Goal: Task Accomplishment & Management: Manage account settings

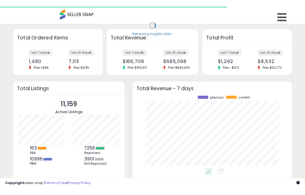
scroll to position [73, 149]
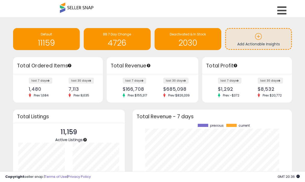
drag, startPoint x: 135, startPoint y: 22, endPoint x: 122, endPoint y: 14, distance: 15.3
click at [135, 22] on div "Retrieving insights data.. Default 11159 BB 7 Day Change 4726 Deactivated & In …" at bounding box center [152, 39] width 287 height 35
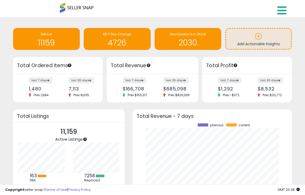
click at [285, 12] on icon at bounding box center [281, 10] width 9 height 10
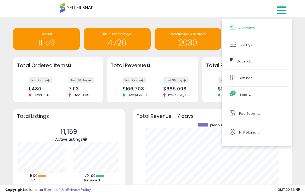
click at [256, 48] on li "Listings" at bounding box center [257, 44] width 64 height 17
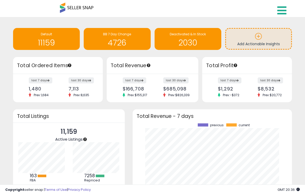
click at [280, 15] on icon at bounding box center [281, 10] width 9 height 10
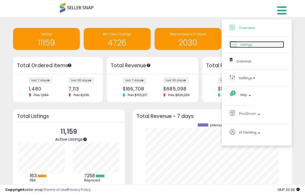
click at [250, 46] on span "Listings" at bounding box center [247, 44] width 12 height 5
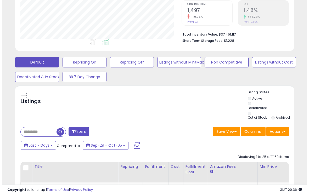
scroll to position [122, 0]
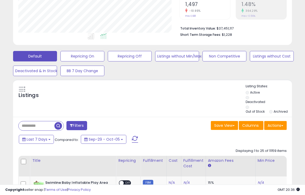
click at [38, 121] on input "text" at bounding box center [37, 125] width 36 height 9
paste input "**********"
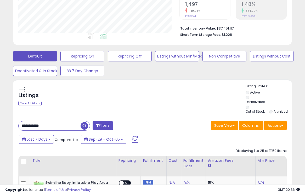
type input "**********"
drag, startPoint x: 86, startPoint y: 121, endPoint x: 101, endPoint y: 121, distance: 14.7
click at [86, 122] on span "button" at bounding box center [85, 126] width 8 height 8
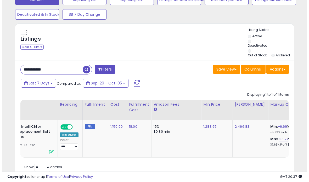
scroll to position [0, 0]
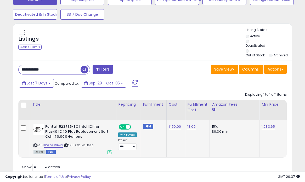
click at [108, 149] on icon at bounding box center [110, 151] width 4 height 4
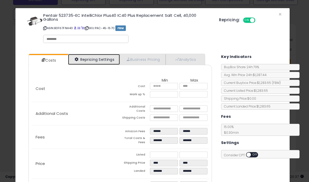
click at [98, 61] on link "Repricing Settings" at bounding box center [94, 59] width 52 height 11
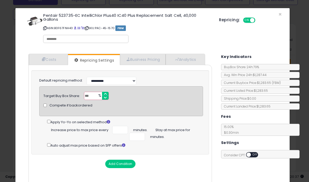
click at [90, 95] on input "**" at bounding box center [96, 96] width 25 height 8
click at [73, 129] on span "Increase price to max price every" at bounding box center [79, 129] width 57 height 7
drag, startPoint x: 118, startPoint y: 129, endPoint x: 124, endPoint y: 129, distance: 5.8
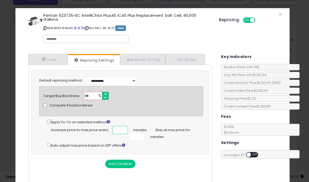
click at [124, 129] on input "***" at bounding box center [120, 130] width 16 height 8
click at [117, 129] on input "***" at bounding box center [120, 130] width 16 height 8
click at [140, 105] on div "Compete if backordered" at bounding box center [121, 105] width 163 height 11
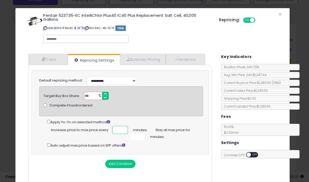
type input "***"
click at [120, 128] on input "***" at bounding box center [120, 130] width 16 height 8
click at [119, 129] on input "***" at bounding box center [120, 130] width 16 height 8
drag, startPoint x: 120, startPoint y: 128, endPoint x: 123, endPoint y: 128, distance: 2.9
click at [123, 128] on input "***" at bounding box center [120, 130] width 16 height 8
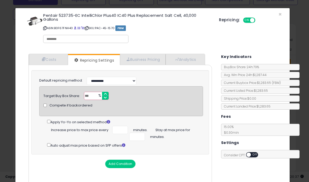
click at [177, 132] on div "Increase price to max price every *** minutes. Stay at max price for * minutes." at bounding box center [125, 133] width 156 height 15
click at [133, 136] on input "*" at bounding box center [137, 136] width 16 height 8
click at [139, 138] on input "*" at bounding box center [137, 136] width 16 height 8
type input "*"
click at [139, 138] on input "*" at bounding box center [137, 136] width 16 height 8
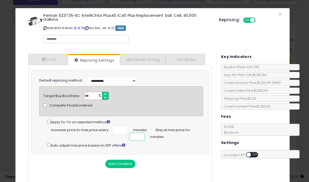
click at [139, 138] on input "*" at bounding box center [137, 136] width 16 height 8
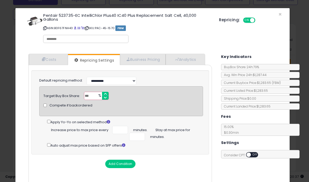
click at [183, 145] on div "Auto adjust max price based on SFP offers" at bounding box center [125, 145] width 156 height 6
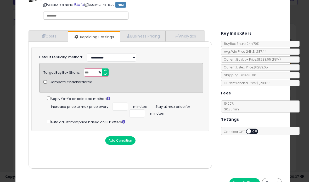
scroll to position [32, 0]
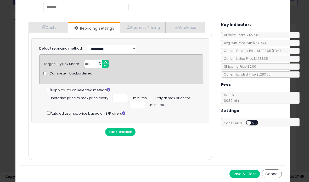
click at [235, 173] on button "Save & Close" at bounding box center [245, 173] width 30 height 8
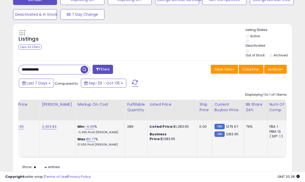
scroll to position [0, 288]
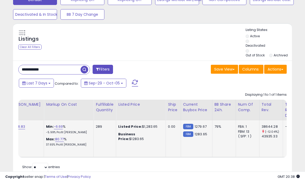
click at [215, 124] on div "79%" at bounding box center [223, 126] width 17 height 5
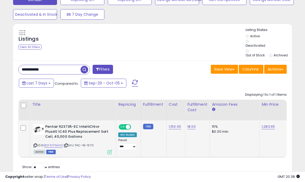
click at [108, 149] on icon at bounding box center [110, 151] width 4 height 4
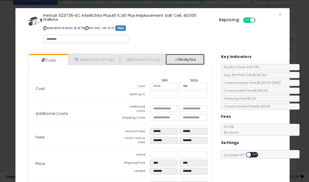
click at [179, 62] on link "Analytics" at bounding box center [185, 59] width 39 height 11
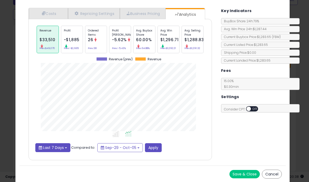
click at [64, 147] on button "Last 7 Days" at bounding box center [52, 147] width 35 height 9
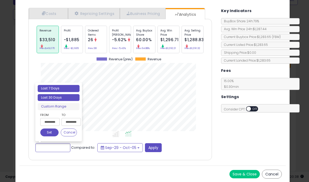
type input "**********"
click at [56, 98] on li "Last 30 Days" at bounding box center [59, 97] width 42 height 7
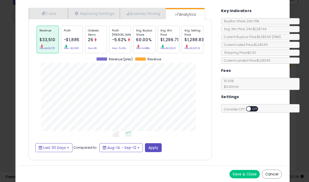
click at [169, 37] on span "$1,296.71" at bounding box center [169, 39] width 18 height 5
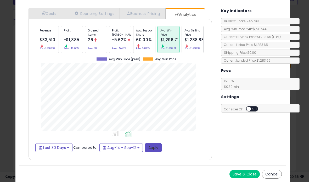
click at [154, 149] on button "Apply" at bounding box center [153, 147] width 17 height 9
click at [190, 49] on small "Prev: $1,367.80" at bounding box center [193, 48] width 16 height 2
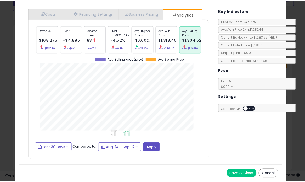
scroll to position [161, 191]
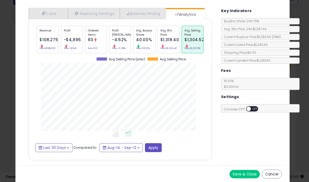
click at [273, 175] on button "Cancel" at bounding box center [272, 173] width 20 height 9
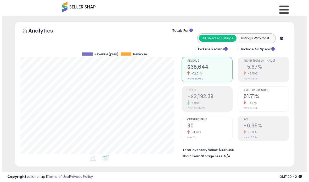
scroll to position [0, 0]
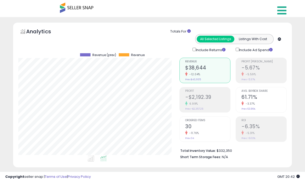
click at [285, 12] on icon at bounding box center [281, 10] width 9 height 10
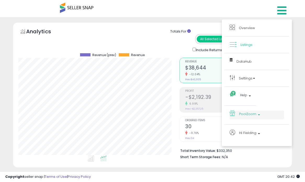
click at [253, 114] on span "PoolZoom" at bounding box center [247, 113] width 17 height 7
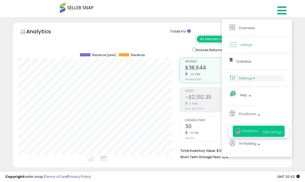
click at [246, 77] on link "Settings" at bounding box center [257, 78] width 54 height 7
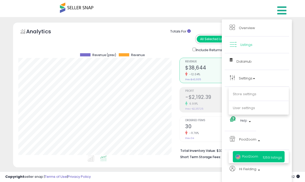
click at [245, 96] on p "Store settings" at bounding box center [259, 94] width 52 height 5
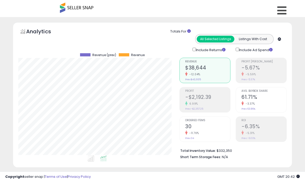
click at [245, 95] on h2 "61.71%" at bounding box center [264, 97] width 45 height 7
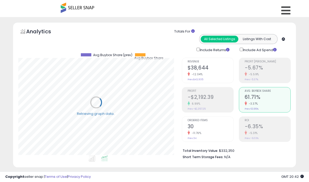
scroll to position [107, 161]
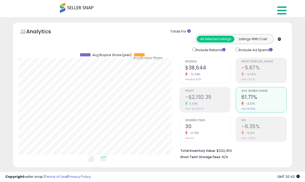
click at [282, 10] on icon at bounding box center [281, 10] width 9 height 10
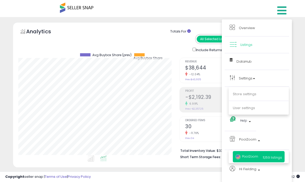
drag, startPoint x: 246, startPoint y: 66, endPoint x: 247, endPoint y: 62, distance: 4.6
click at [246, 66] on li "DataHub" at bounding box center [257, 61] width 64 height 17
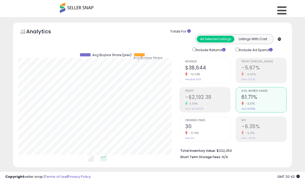
click at [247, 62] on span "Profit Margin" at bounding box center [264, 61] width 45 height 3
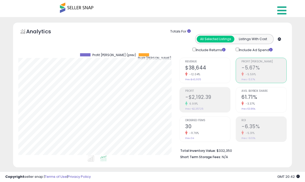
click at [287, 11] on link at bounding box center [283, 9] width 19 height 18
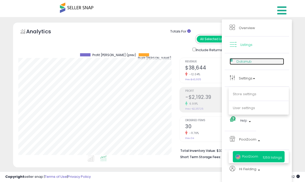
click at [250, 62] on span "DataHub" at bounding box center [244, 61] width 15 height 5
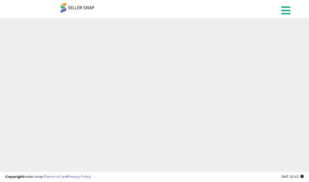
click at [284, 12] on icon at bounding box center [285, 10] width 9 height 10
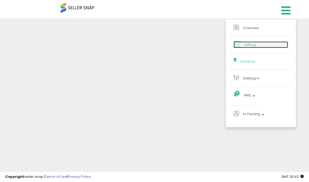
click at [256, 45] on span "Listings" at bounding box center [251, 44] width 12 height 5
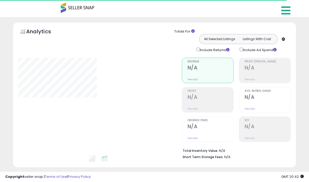
click at [285, 11] on icon at bounding box center [285, 10] width 9 height 10
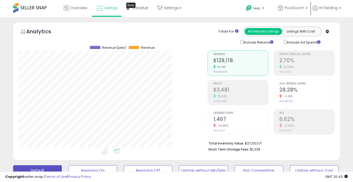
scroll to position [107, 189]
click at [136, 7] on span "DataHub" at bounding box center [140, 7] width 16 height 5
